Goal: Task Accomplishment & Management: Use online tool/utility

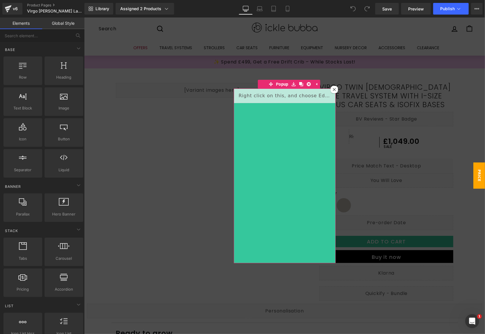
click at [330, 89] on div at bounding box center [333, 89] width 7 height 7
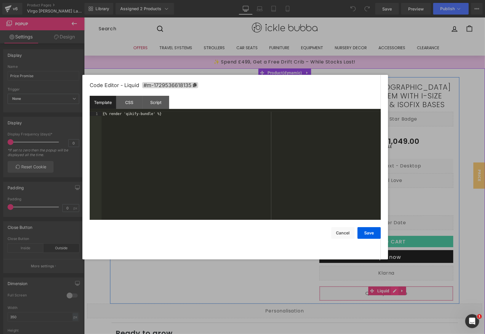
click at [390, 292] on div "Liquid" at bounding box center [386, 293] width 134 height 15
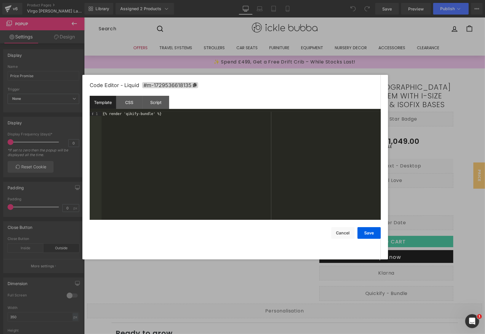
click at [223, 124] on div "{% render 'qikify-bundle' %}" at bounding box center [241, 170] width 279 height 116
click at [368, 233] on button "Save" at bounding box center [368, 233] width 23 height 12
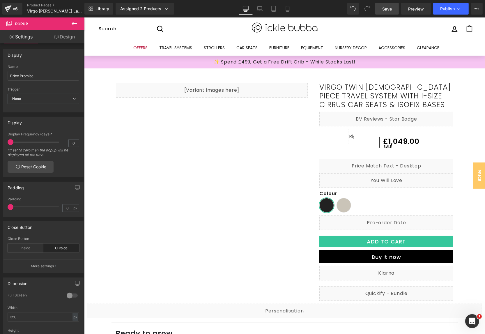
click at [387, 10] on span "Save" at bounding box center [387, 9] width 10 height 6
click at [449, 11] on button "Publish" at bounding box center [451, 9] width 36 height 12
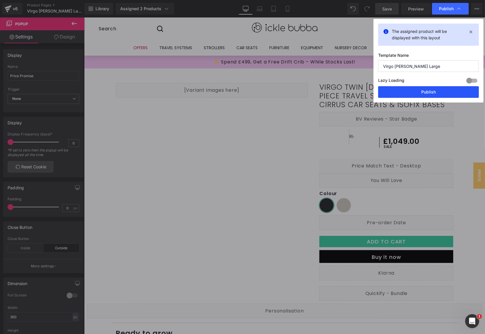
drag, startPoint x: 426, startPoint y: 89, endPoint x: 341, endPoint y: 72, distance: 85.9
click at [426, 89] on button "Publish" at bounding box center [428, 92] width 101 height 12
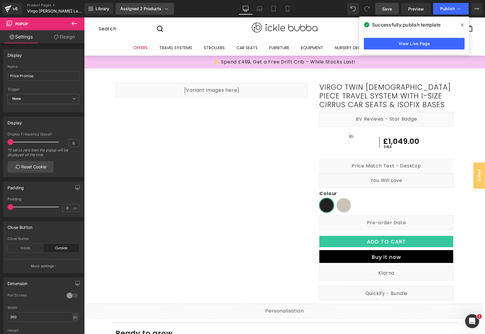
click at [153, 7] on div "Assigned 2 Products" at bounding box center [144, 9] width 49 height 6
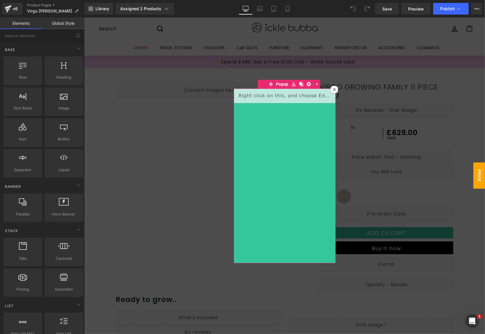
drag, startPoint x: 332, startPoint y: 90, endPoint x: 362, endPoint y: 225, distance: 138.1
click at [332, 90] on icon at bounding box center [333, 89] width 3 height 3
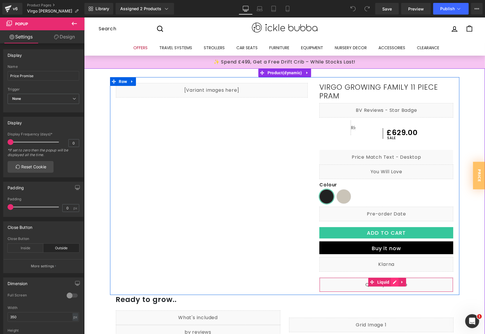
click at [390, 281] on div "Liquid" at bounding box center [386, 284] width 134 height 15
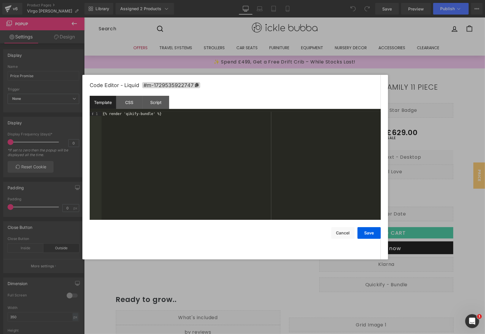
click at [221, 127] on div "{% render 'qikify-bundle' %}" at bounding box center [241, 170] width 279 height 116
click at [366, 231] on button "Save" at bounding box center [368, 233] width 23 height 12
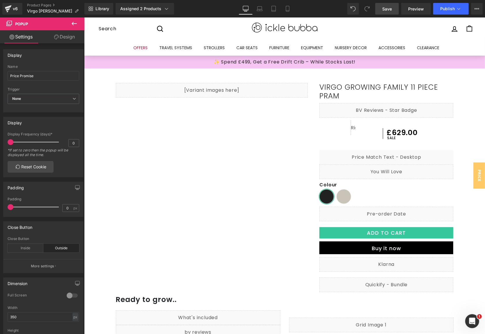
click at [389, 7] on span "Save" at bounding box center [387, 9] width 10 height 6
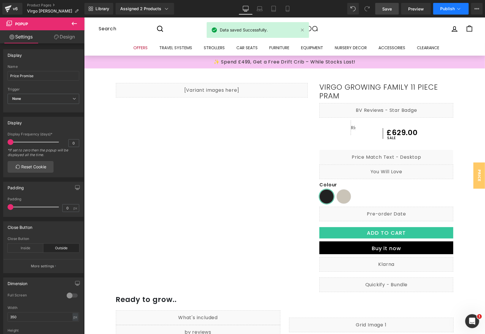
click at [449, 3] on button "Publish" at bounding box center [451, 9] width 36 height 12
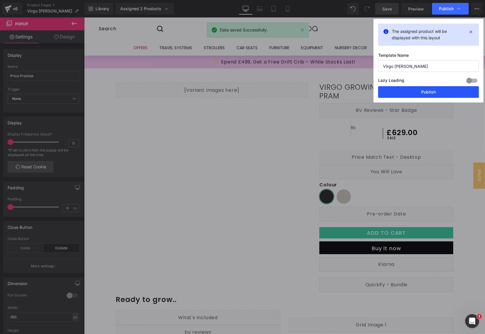
drag, startPoint x: 424, startPoint y: 93, endPoint x: 339, endPoint y: 73, distance: 87.3
click at [424, 93] on button "Publish" at bounding box center [428, 92] width 101 height 12
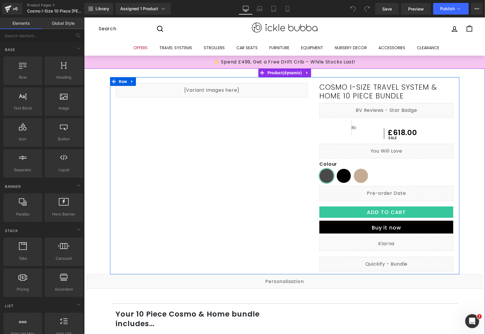
click at [390, 259] on div "Liquid" at bounding box center [386, 263] width 134 height 15
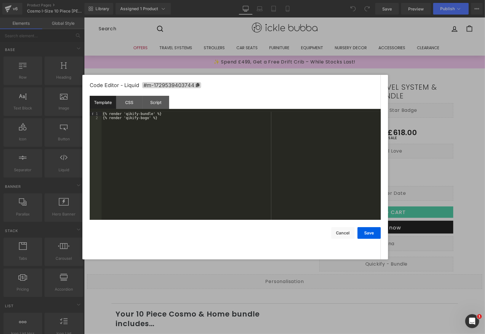
click at [150, 123] on div "{% render 'qikify-bundle' %} {% render 'qikify-bogo' %}" at bounding box center [241, 170] width 279 height 116
click at [149, 121] on div "{% render 'qikify-bundle' %} {% render 'qikify-bogo' %}" at bounding box center [241, 170] width 279 height 116
